Goal: Check status

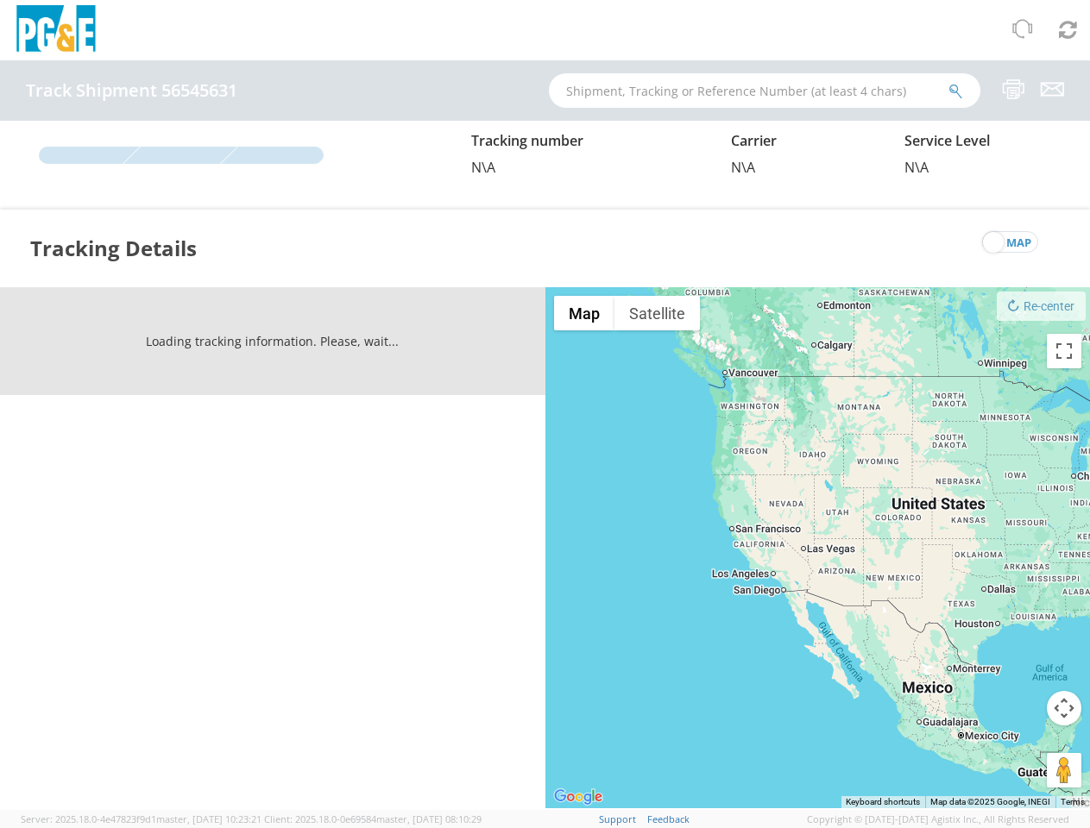
click at [545, 444] on div at bounding box center [817, 547] width 545 height 521
click at [56, 30] on img at bounding box center [56, 30] width 86 height 51
click at [1022, 30] on icon at bounding box center [1022, 29] width 22 height 21
click at [1067, 29] on icon at bounding box center [1068, 29] width 18 height 21
click at [1014, 90] on div "Clear cache and reload page" at bounding box center [1042, 83] width 95 height 35
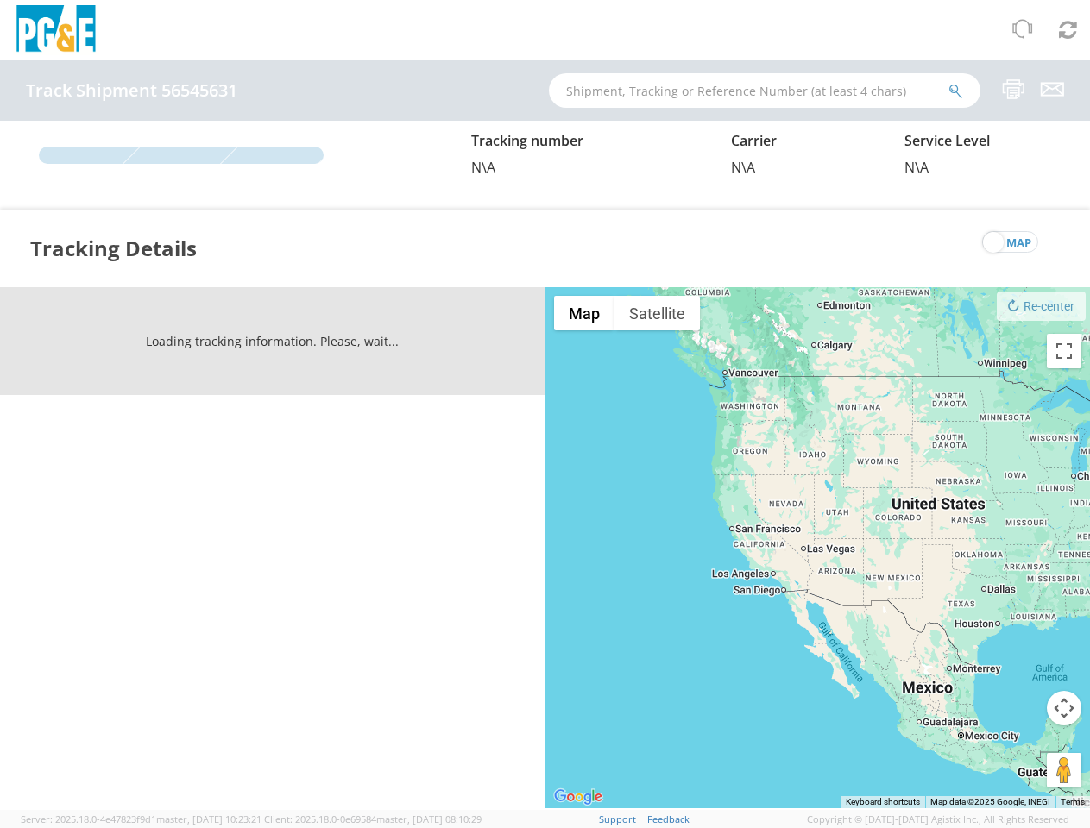
click at [1052, 90] on icon at bounding box center [1052, 90] width 23 height 22
click at [818, 548] on div at bounding box center [817, 547] width 545 height 521
click at [584, 313] on button "Map" at bounding box center [584, 313] width 60 height 35
